Goal: Task Accomplishment & Management: Manage account settings

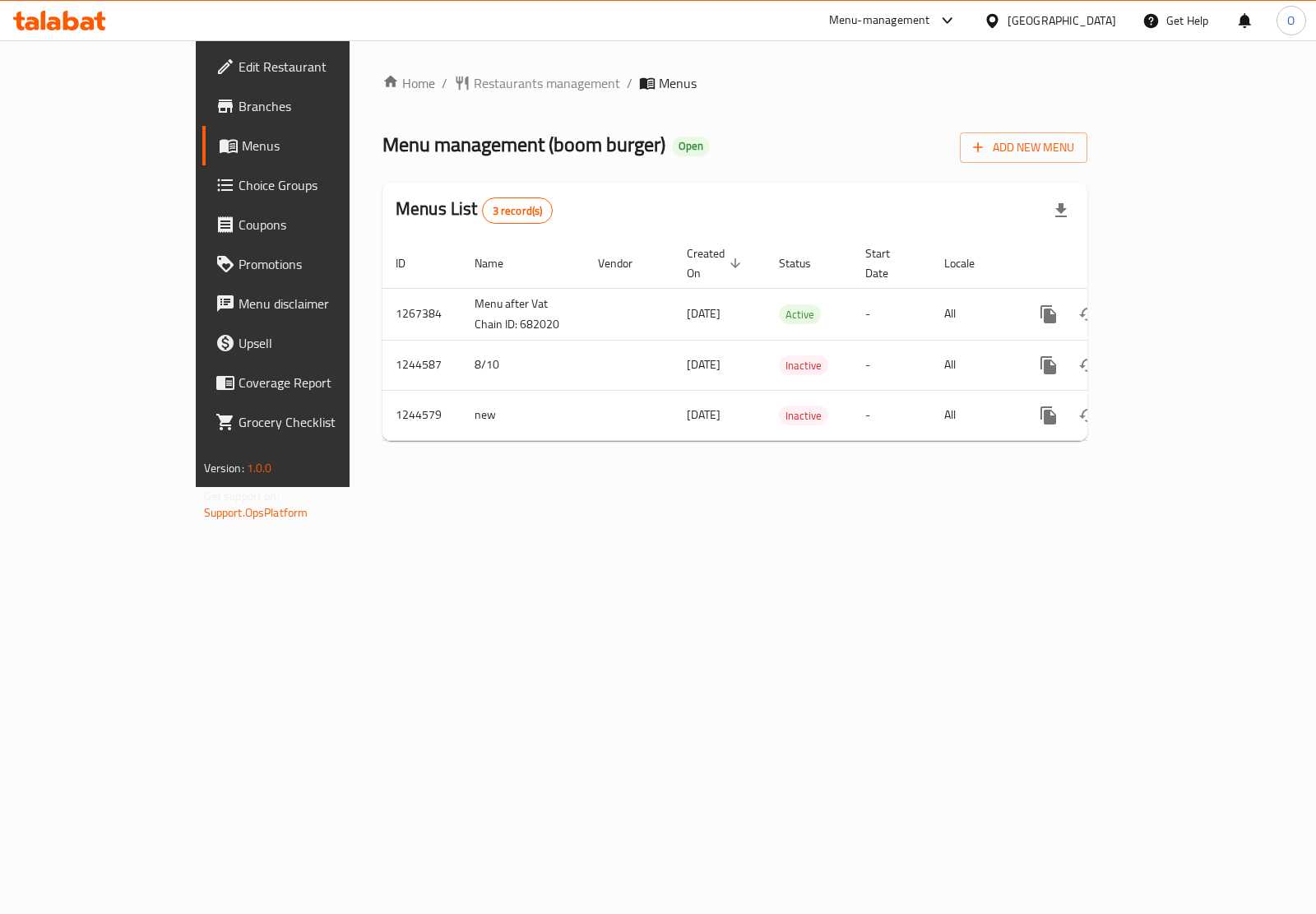
click at [238, 105] on span "Branches" at bounding box center [320, 106] width 164 height 19
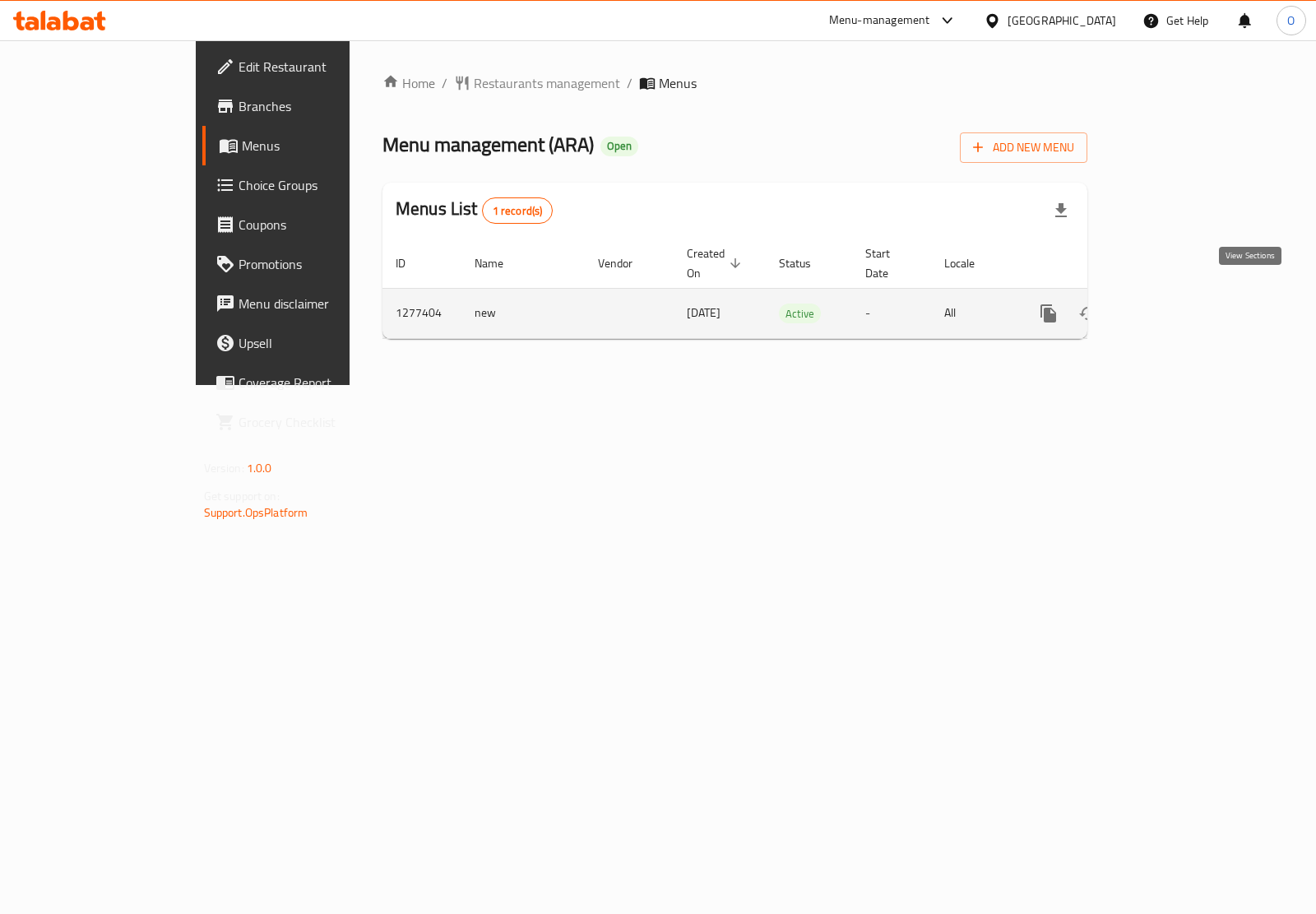
click at [1187, 293] on link "enhanced table" at bounding box center [1166, 313] width 40 height 40
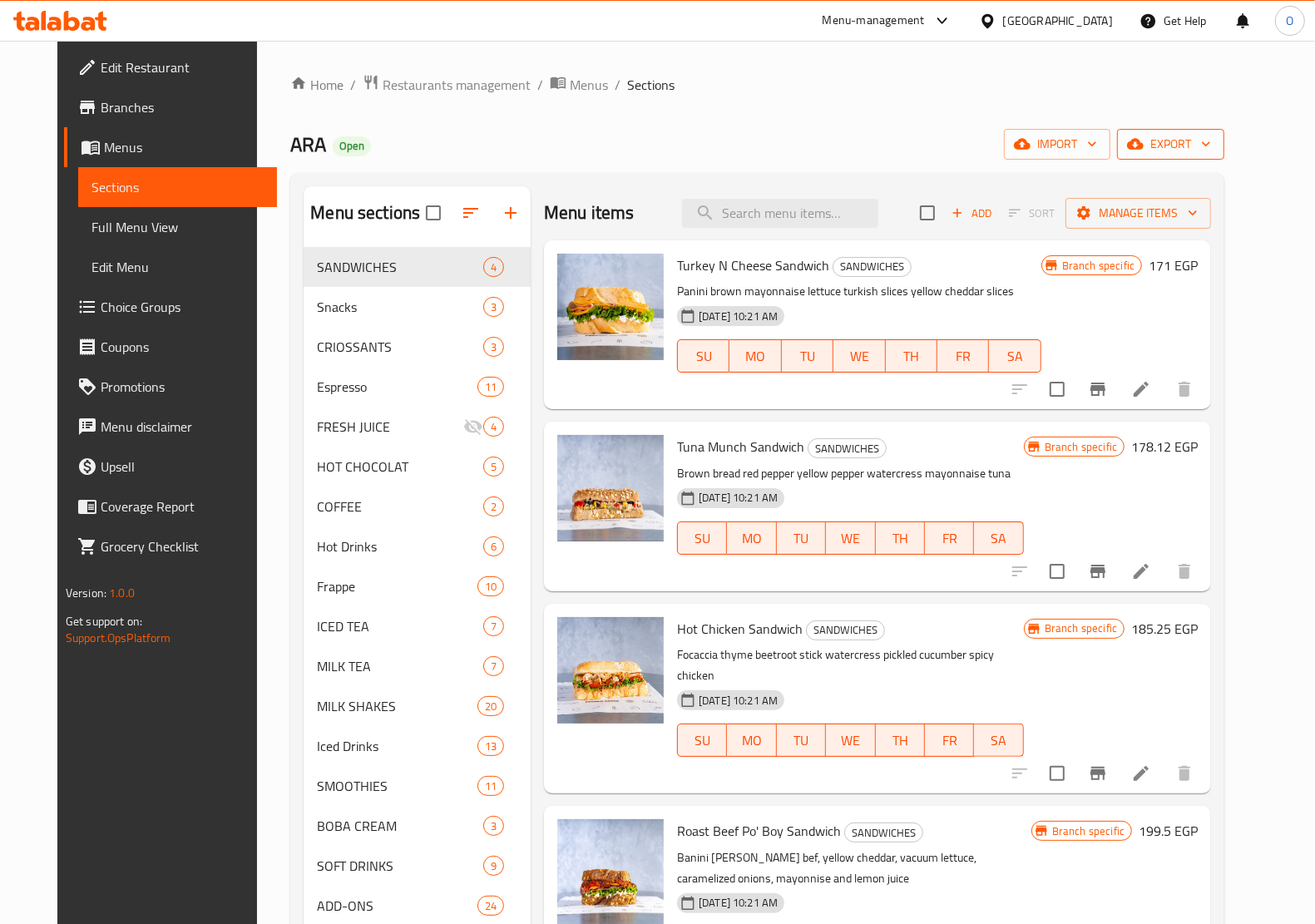
click at [1143, 152] on icon "button" at bounding box center [1135, 143] width 17 height 17
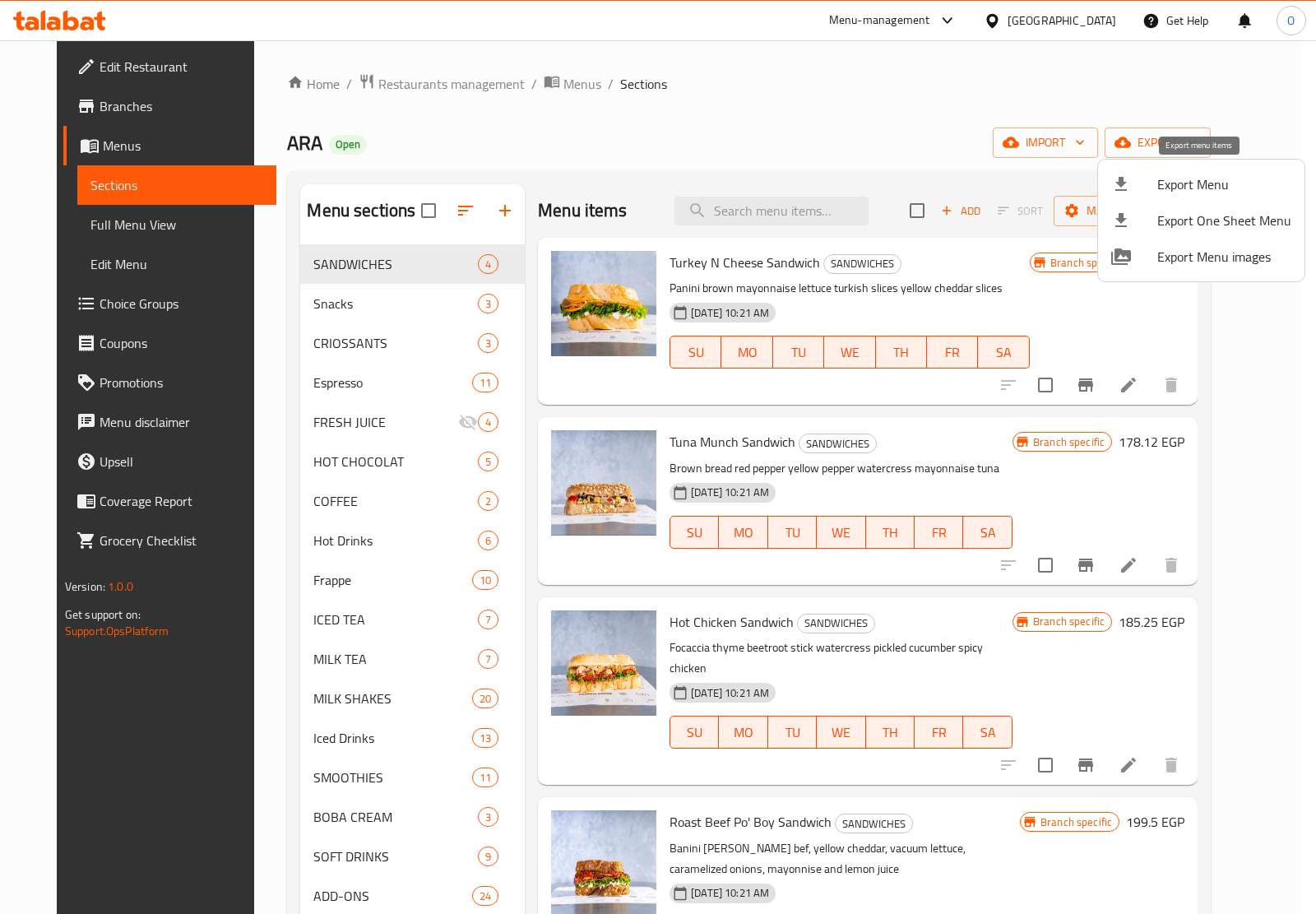
click at [1145, 185] on div at bounding box center [1135, 184] width 46 height 19
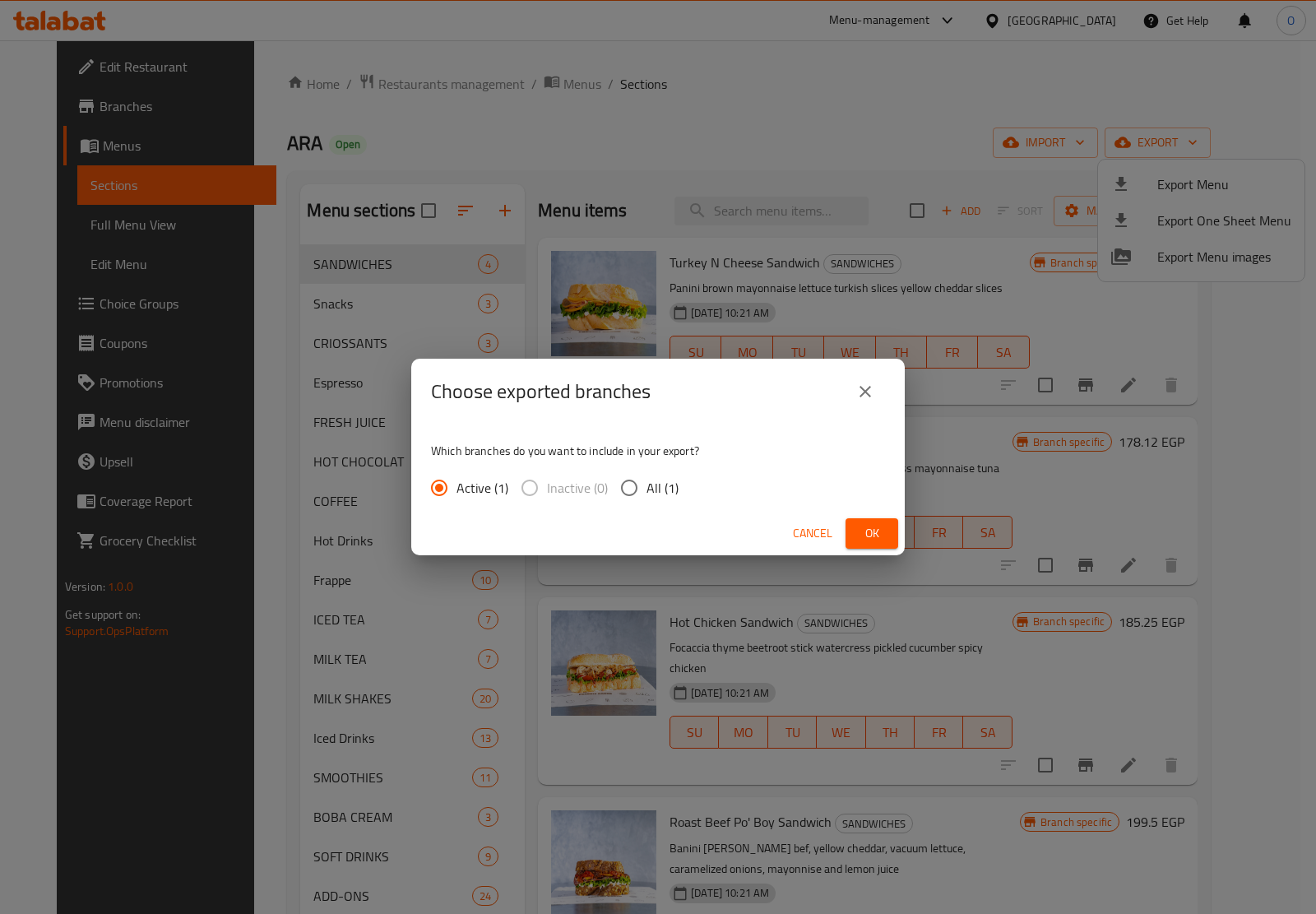
click at [854, 527] on button "Ok" at bounding box center [871, 534] width 53 height 31
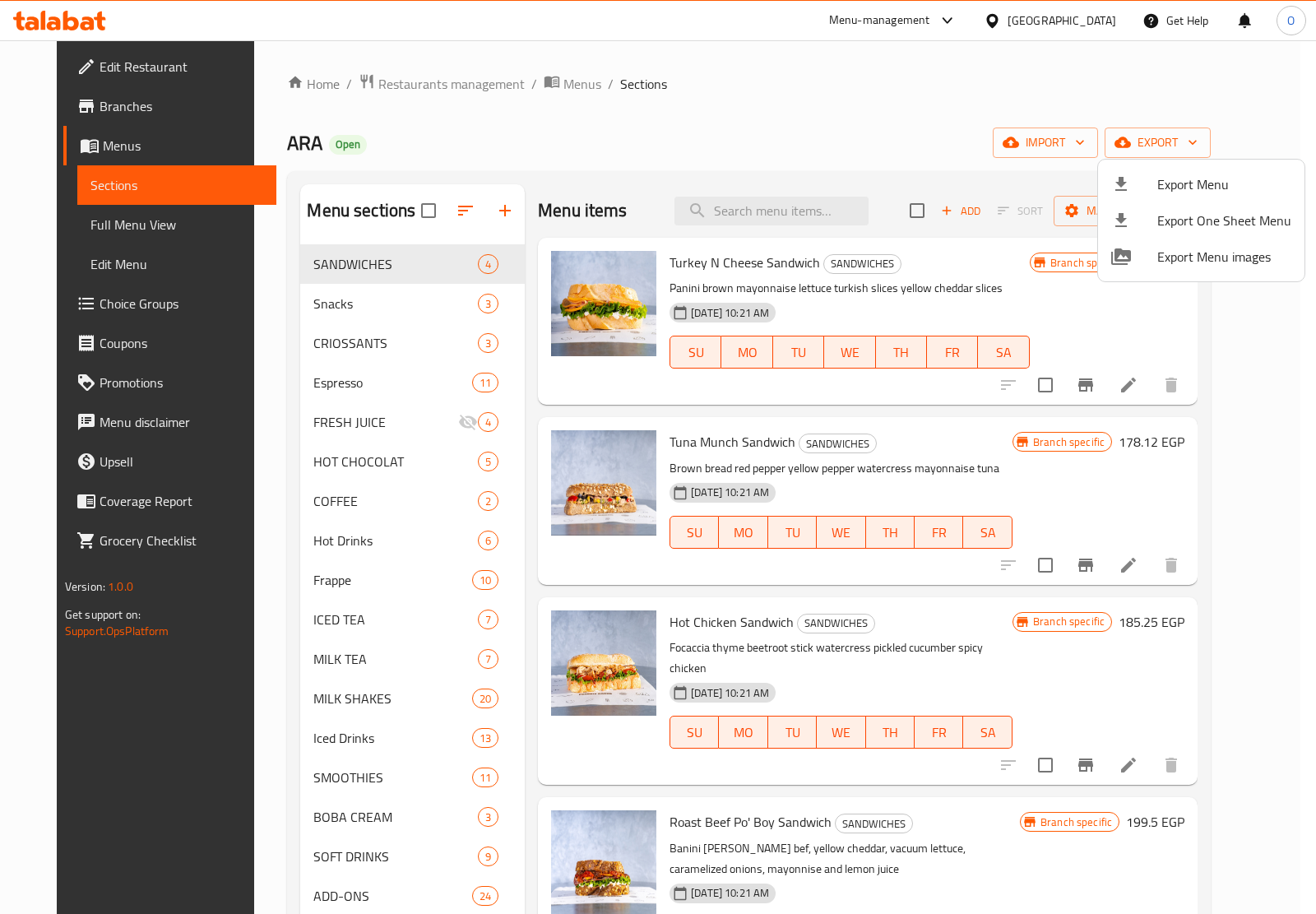
click at [1089, 14] on div at bounding box center [658, 457] width 1316 height 914
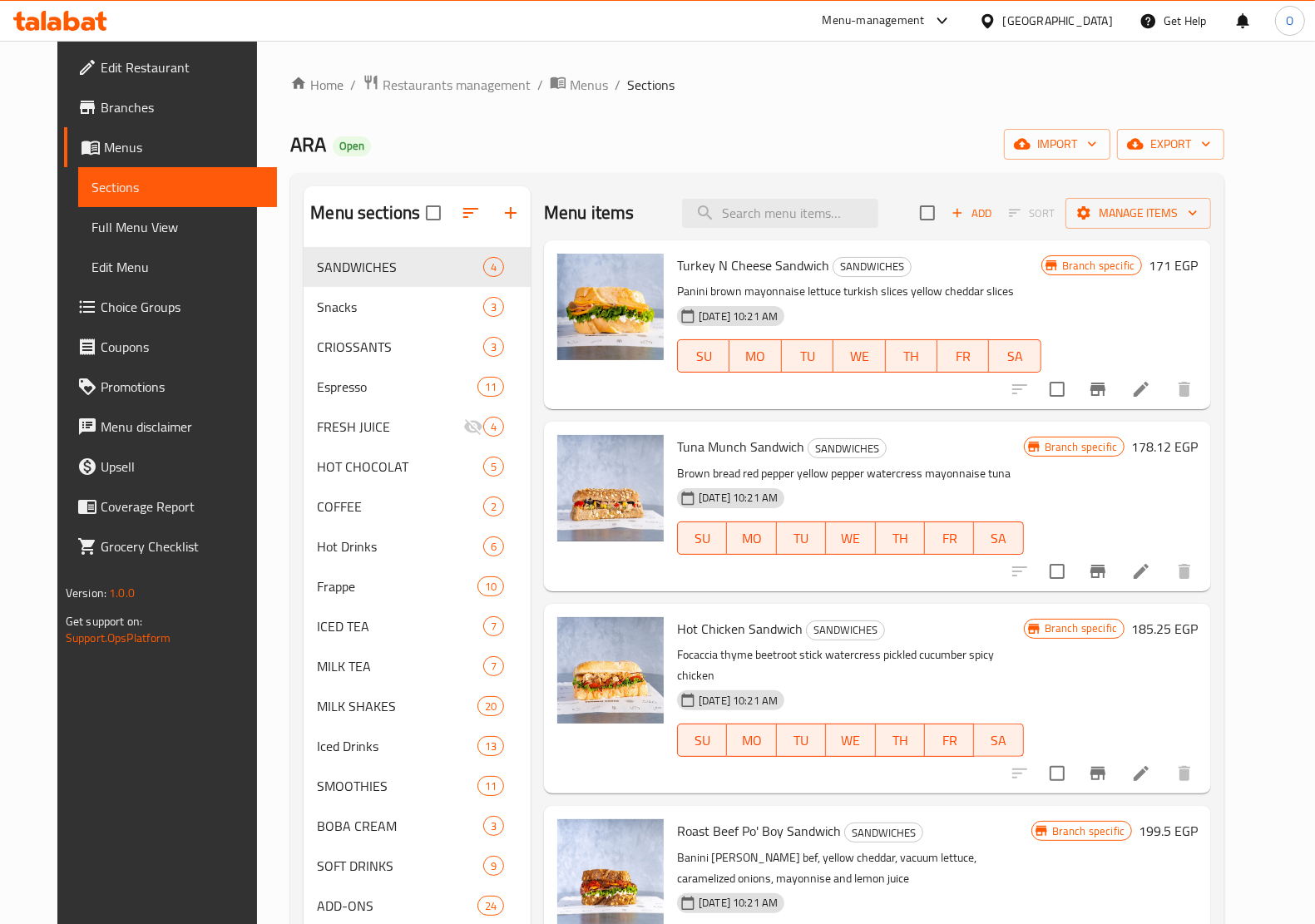
click at [1102, 20] on div "[GEOGRAPHIC_DATA]" at bounding box center [1057, 20] width 110 height 19
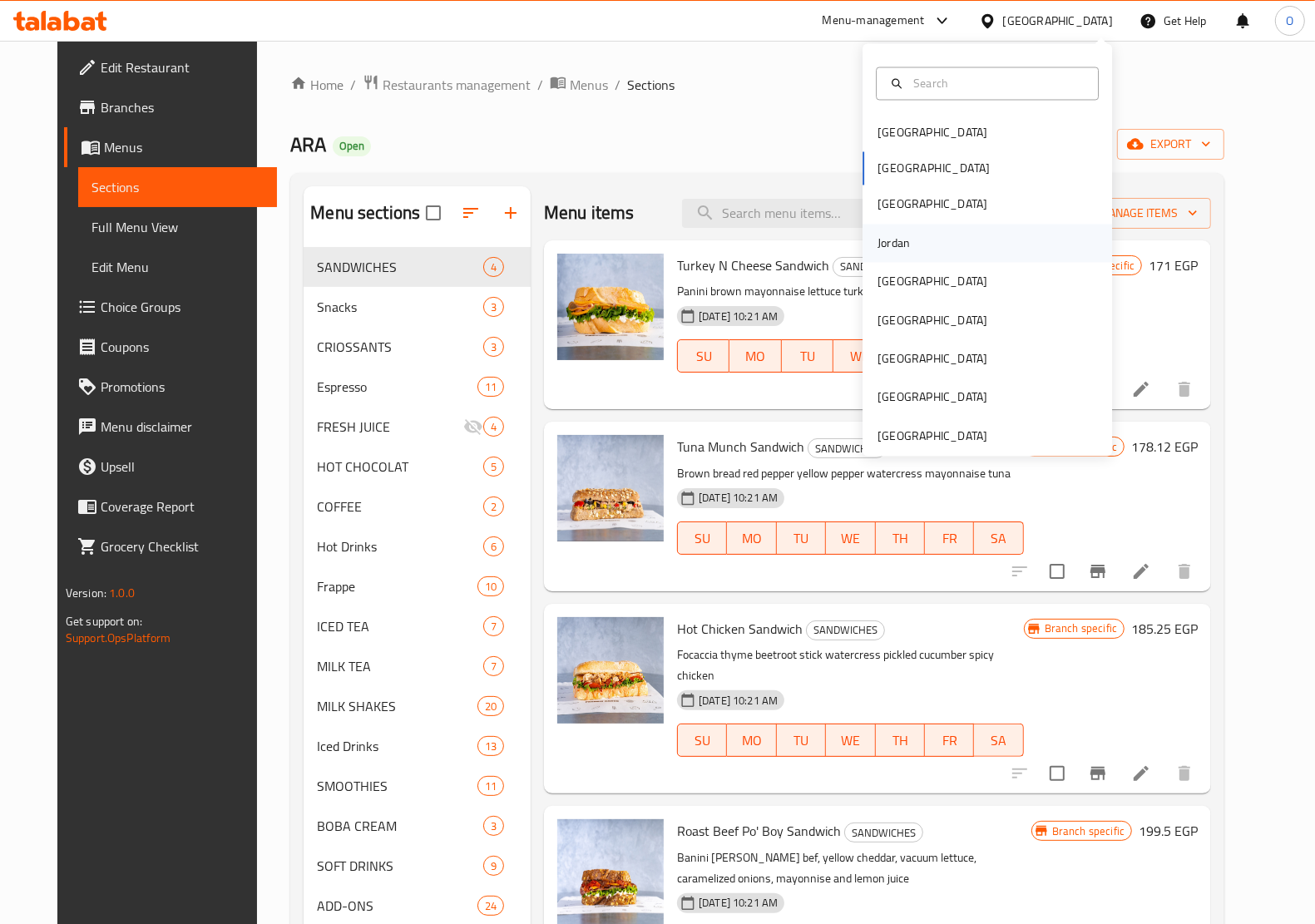
click at [899, 234] on div "Jordan" at bounding box center [894, 242] width 60 height 38
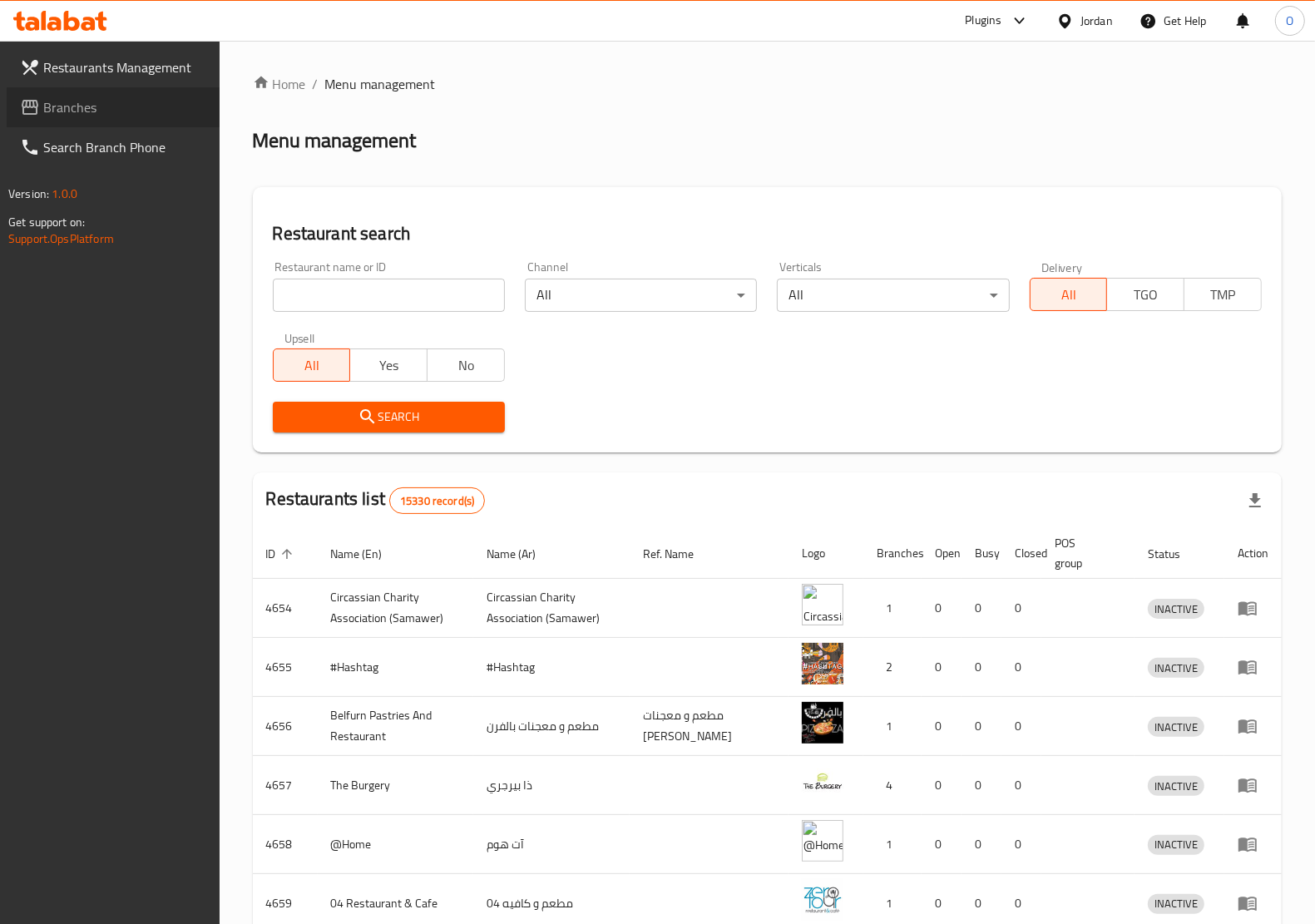
click at [98, 117] on link "Branches" at bounding box center [113, 106] width 213 height 40
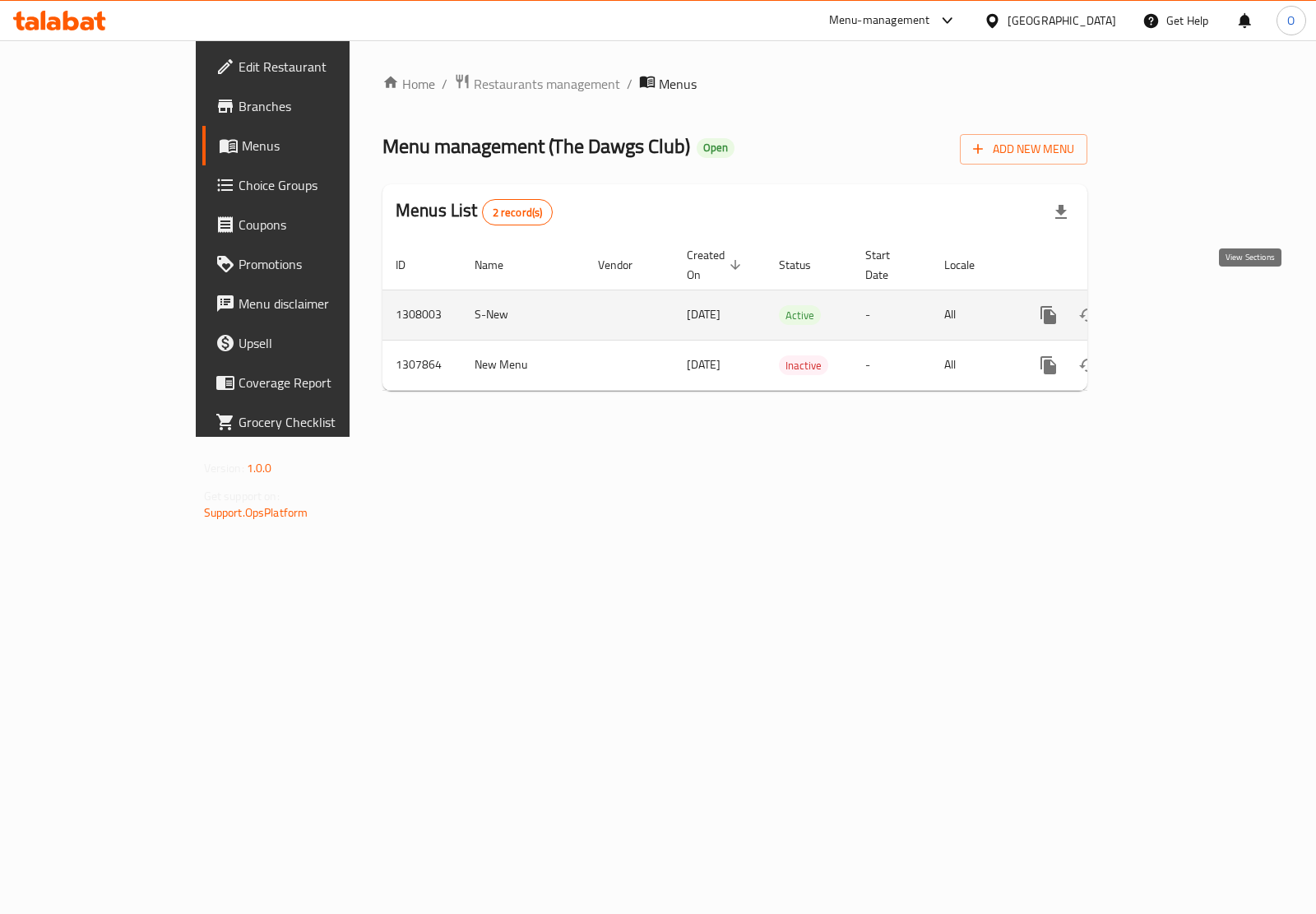
click at [1187, 313] on link "enhanced table" at bounding box center [1166, 315] width 40 height 40
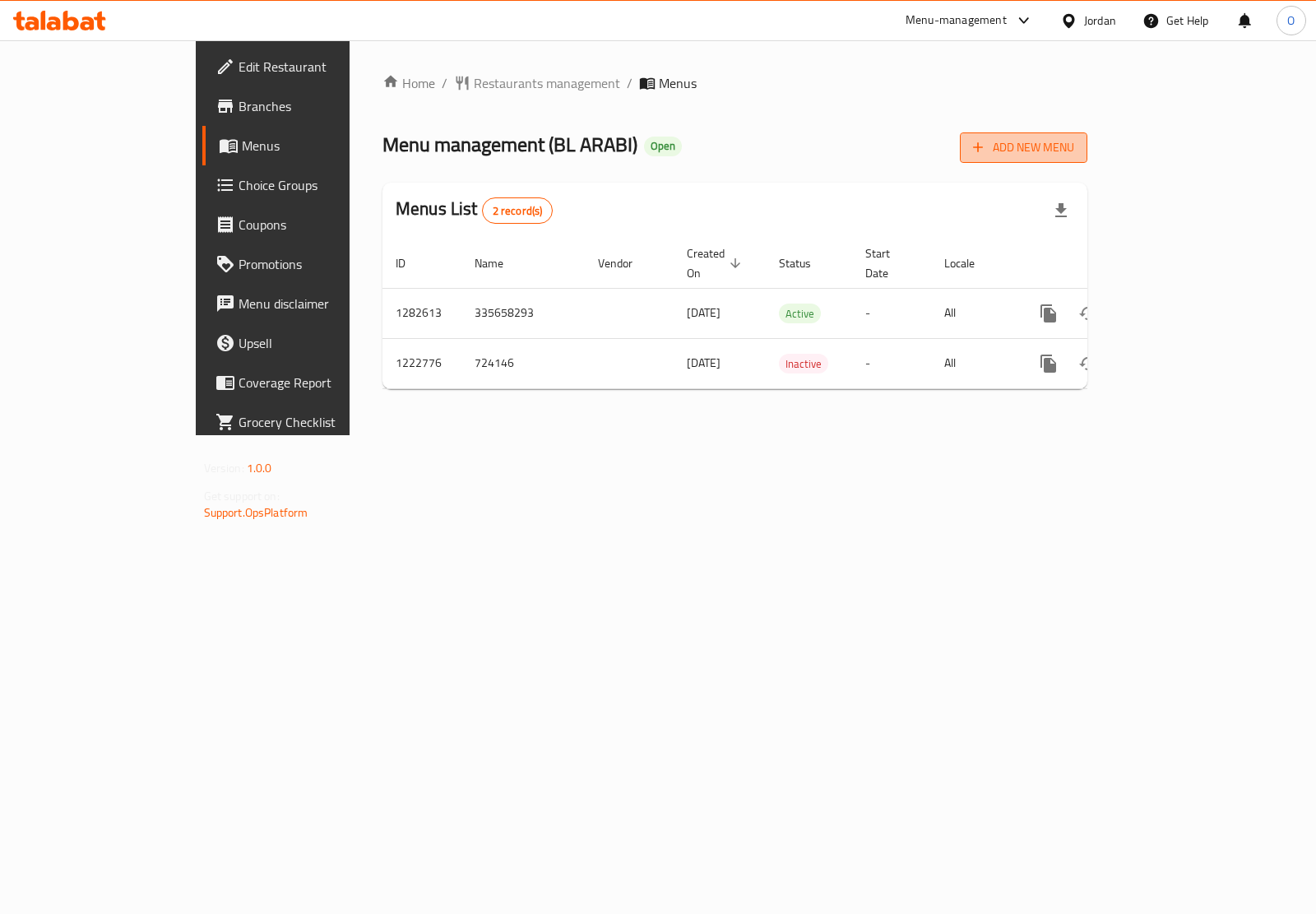
click at [1074, 141] on span "Add New Menu" at bounding box center [1023, 147] width 101 height 20
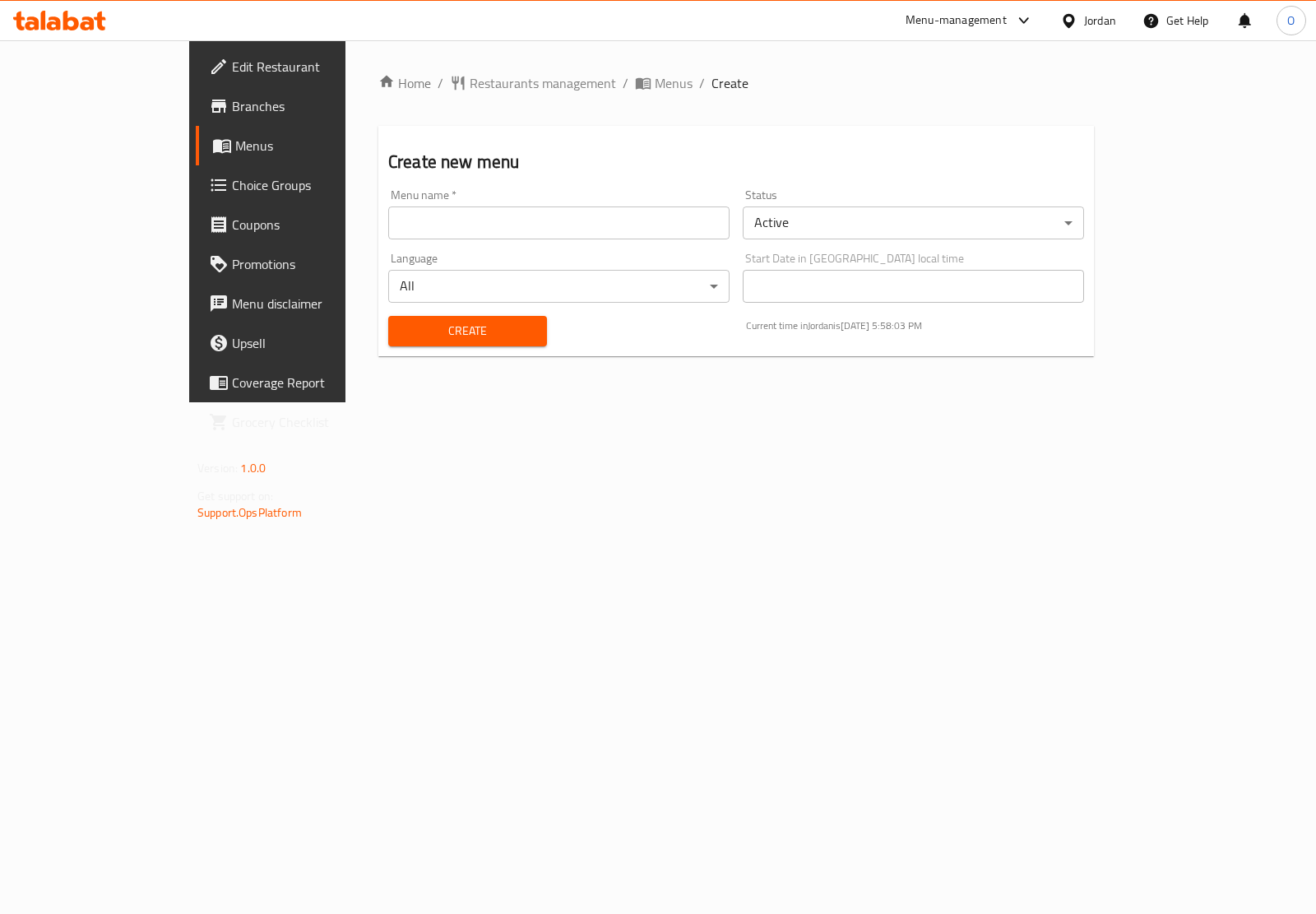
click at [816, 235] on body "​ Menu-management Jordan Get Help O Edit Restaurant Branches Menus Choice Group…" at bounding box center [658, 477] width 1316 height 873
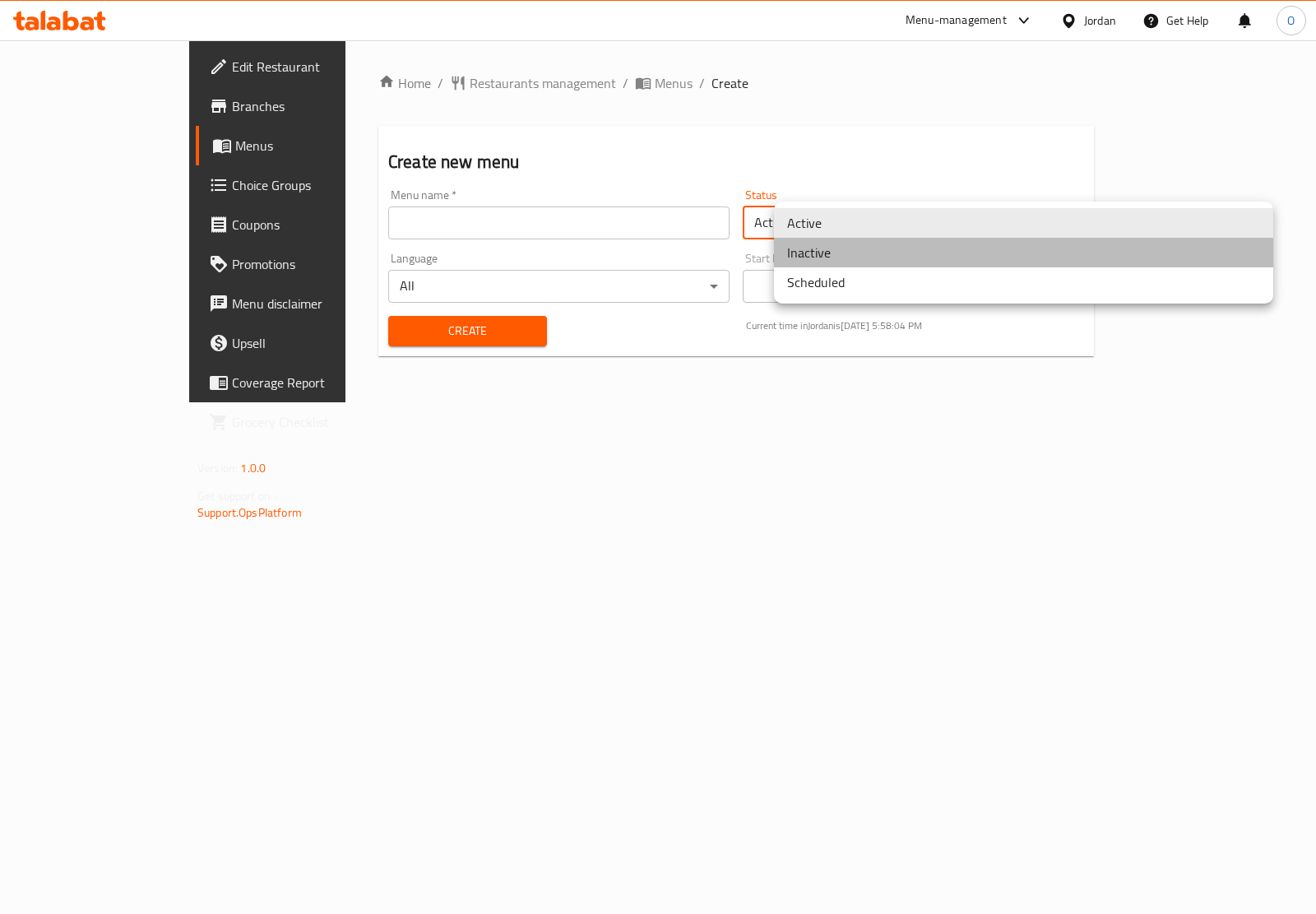
click at [812, 257] on li "Inactive" at bounding box center [1023, 252] width 499 height 30
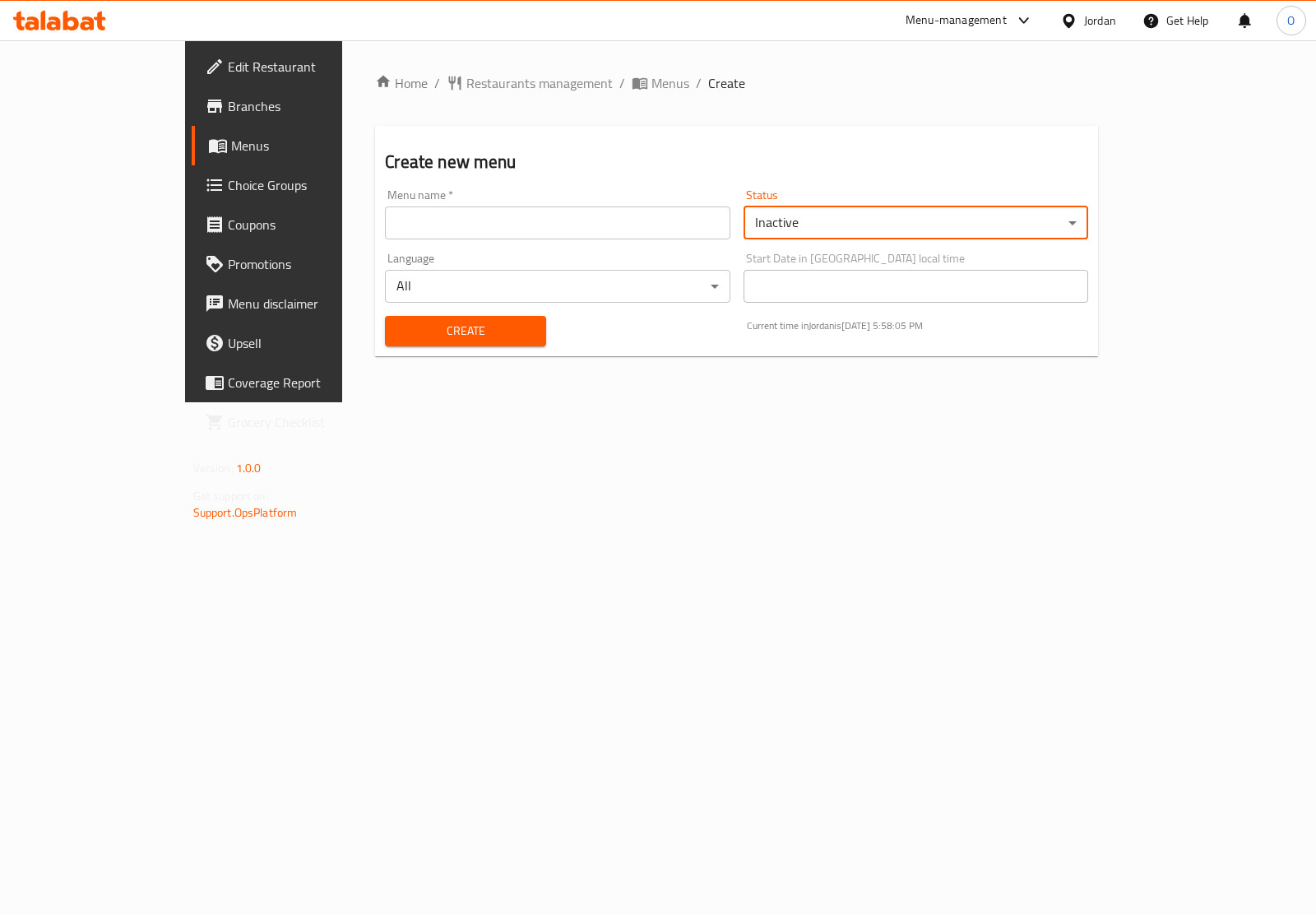
click at [470, 223] on input "text" at bounding box center [558, 223] width 345 height 33
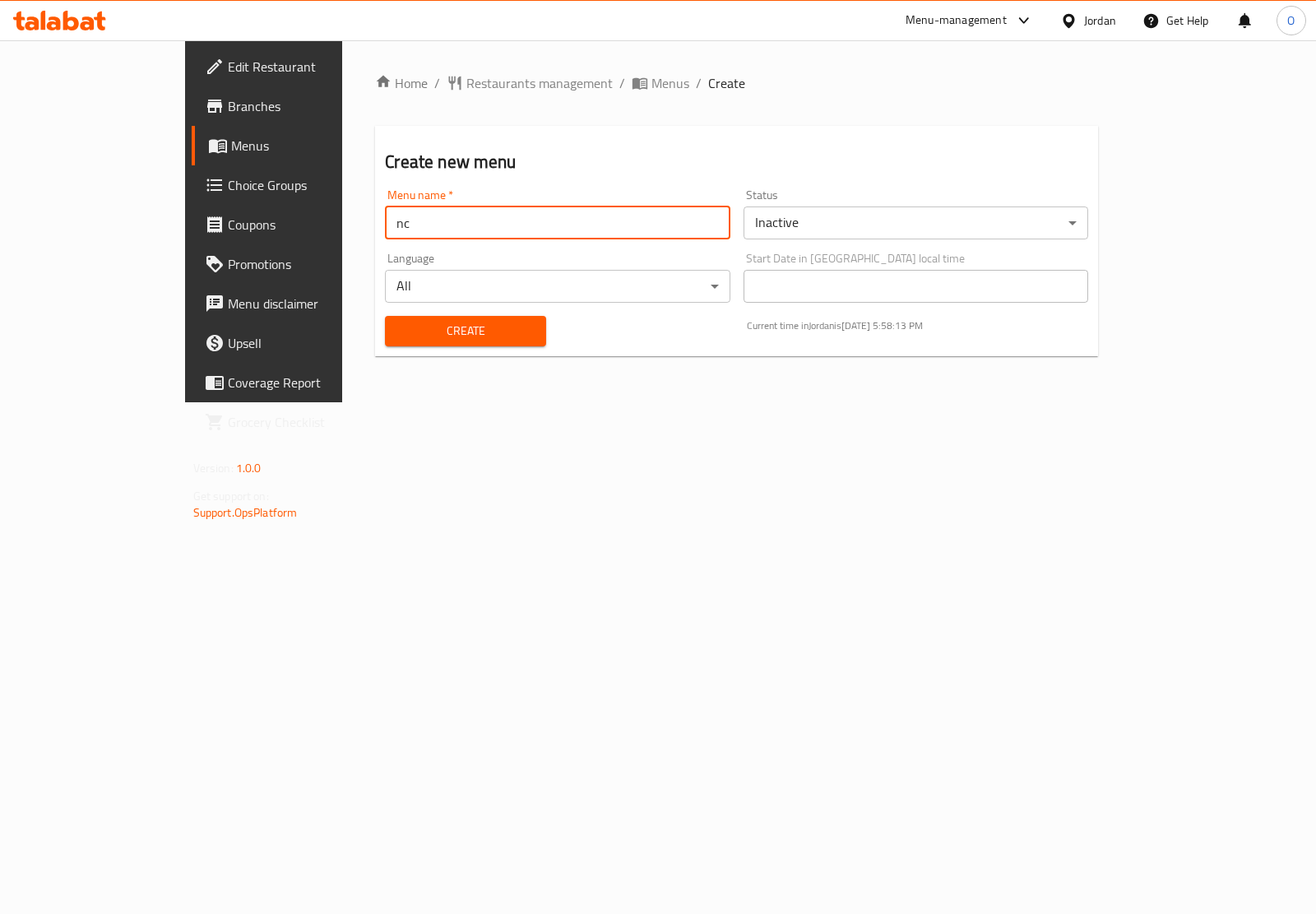
click at [385, 202] on div "Menu name   * nc Menu name *" at bounding box center [558, 214] width 345 height 50
click at [385, 223] on input "nc" at bounding box center [558, 223] width 345 height 33
paste input "341481893"
type input "nc 341481893"
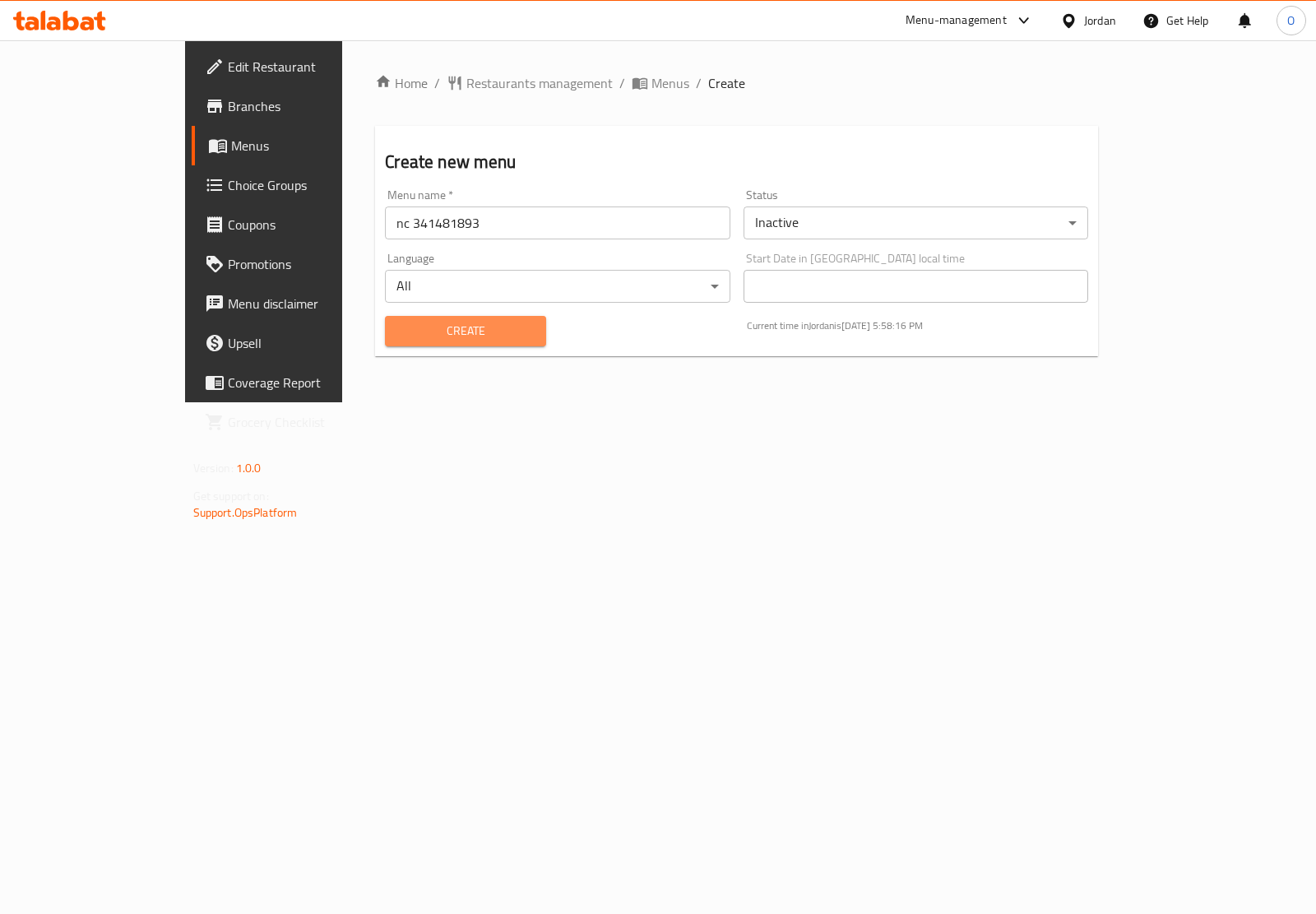
click at [418, 329] on span "Create" at bounding box center [466, 330] width 135 height 20
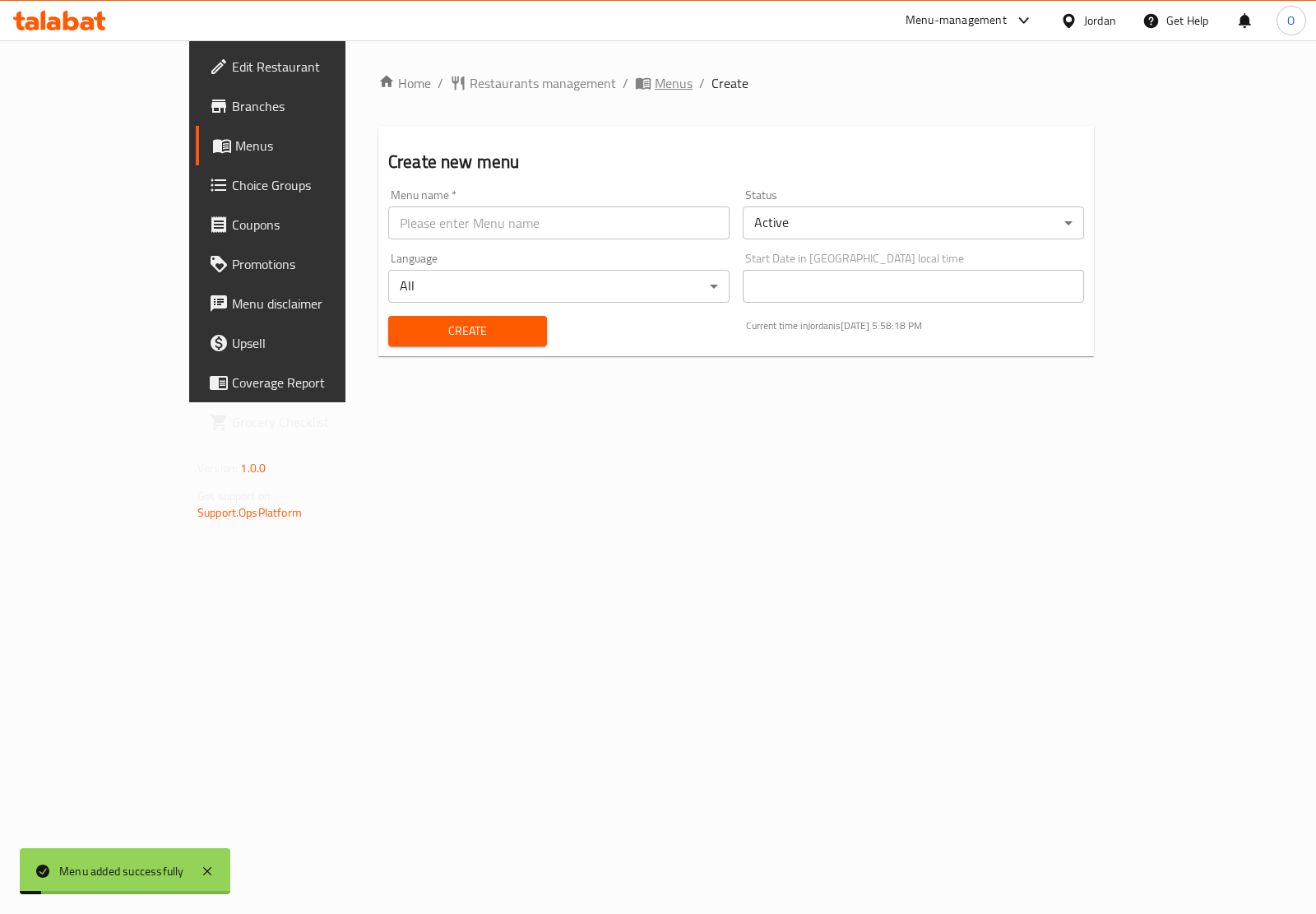
click at [635, 78] on icon "breadcrumb" at bounding box center [643, 83] width 16 height 16
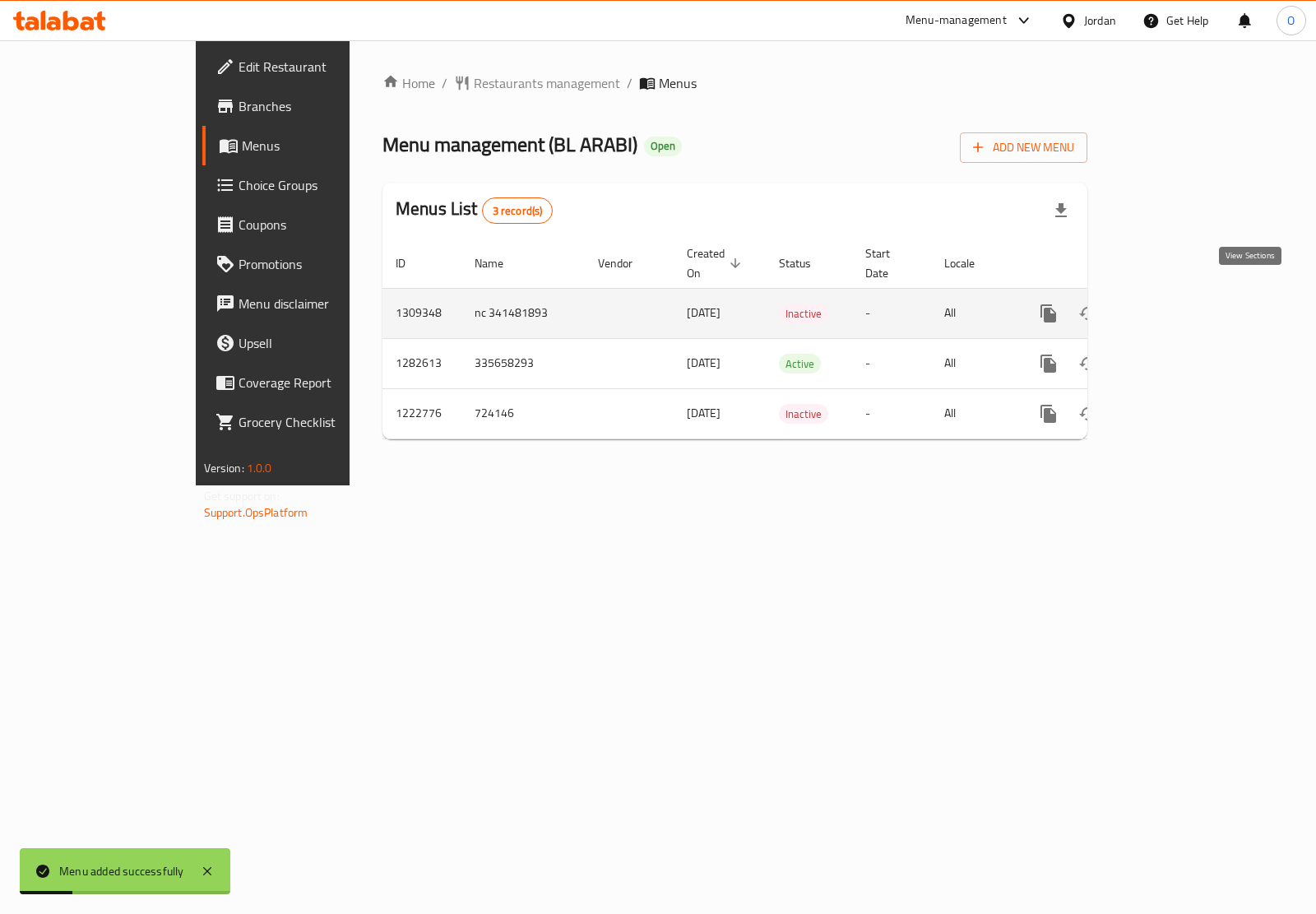
click at [1187, 296] on link "enhanced table" at bounding box center [1166, 313] width 40 height 40
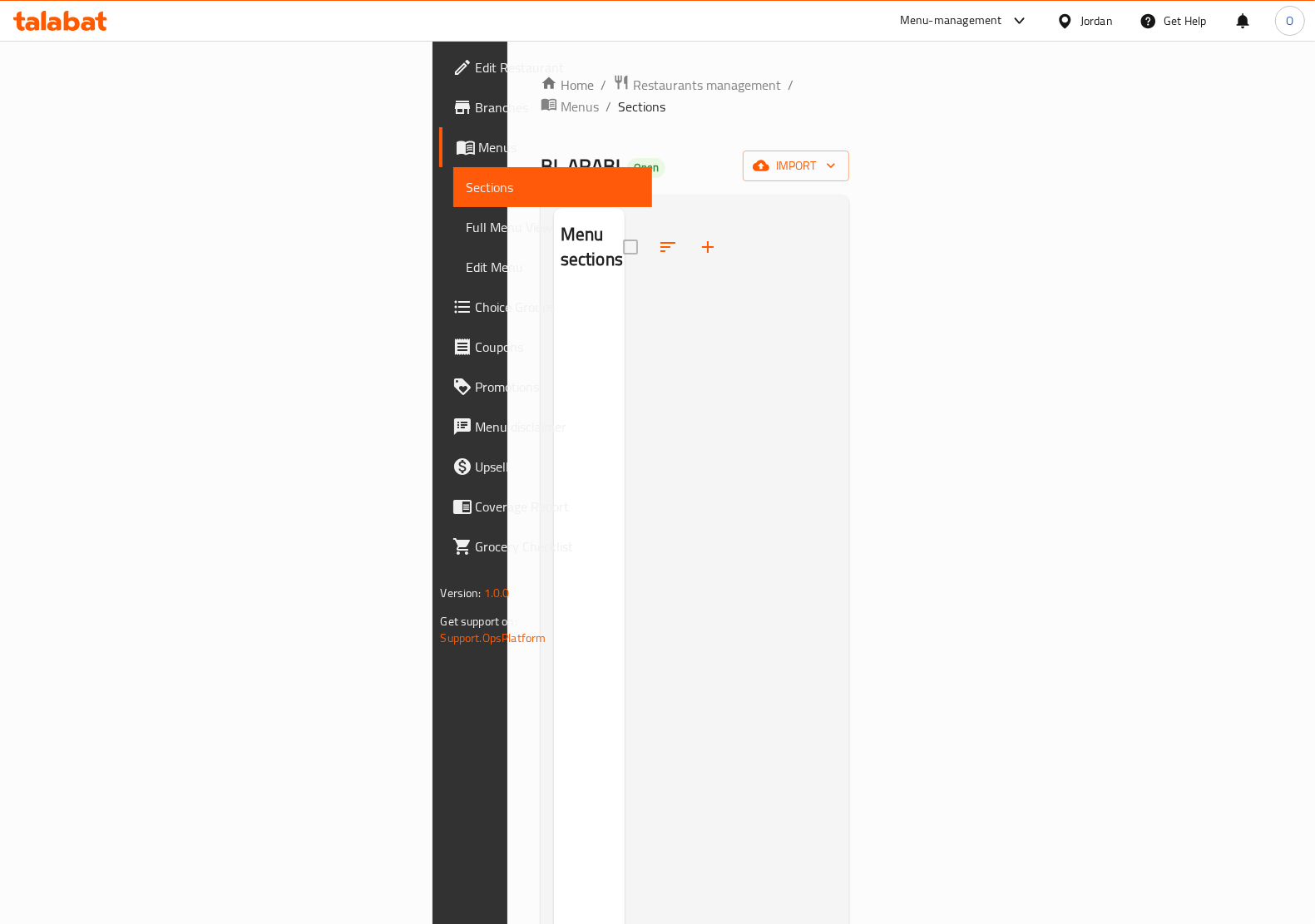
click at [1065, 17] on icon at bounding box center [1064, 20] width 12 height 14
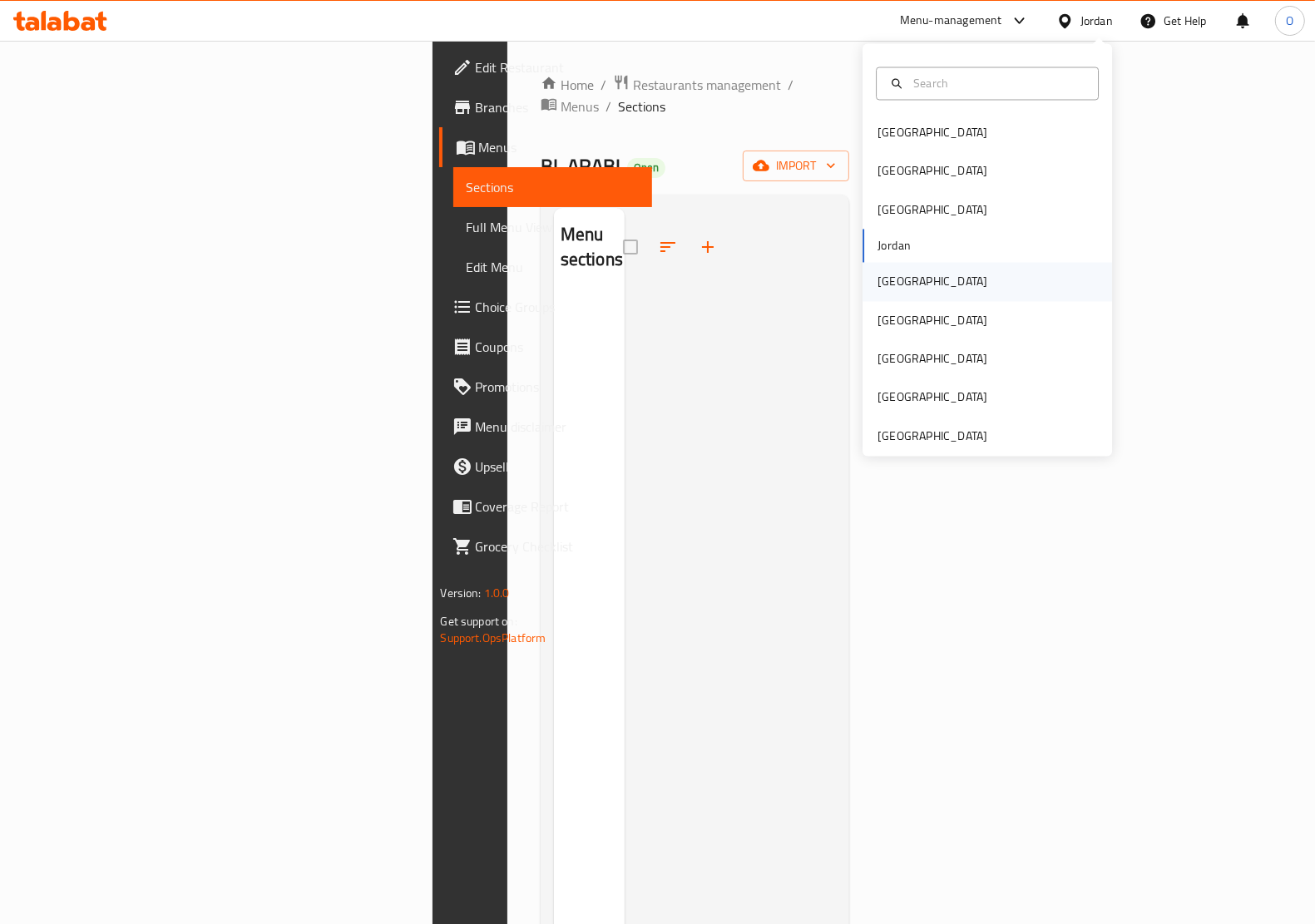
click at [879, 283] on div "[GEOGRAPHIC_DATA]" at bounding box center [932, 282] width 110 height 19
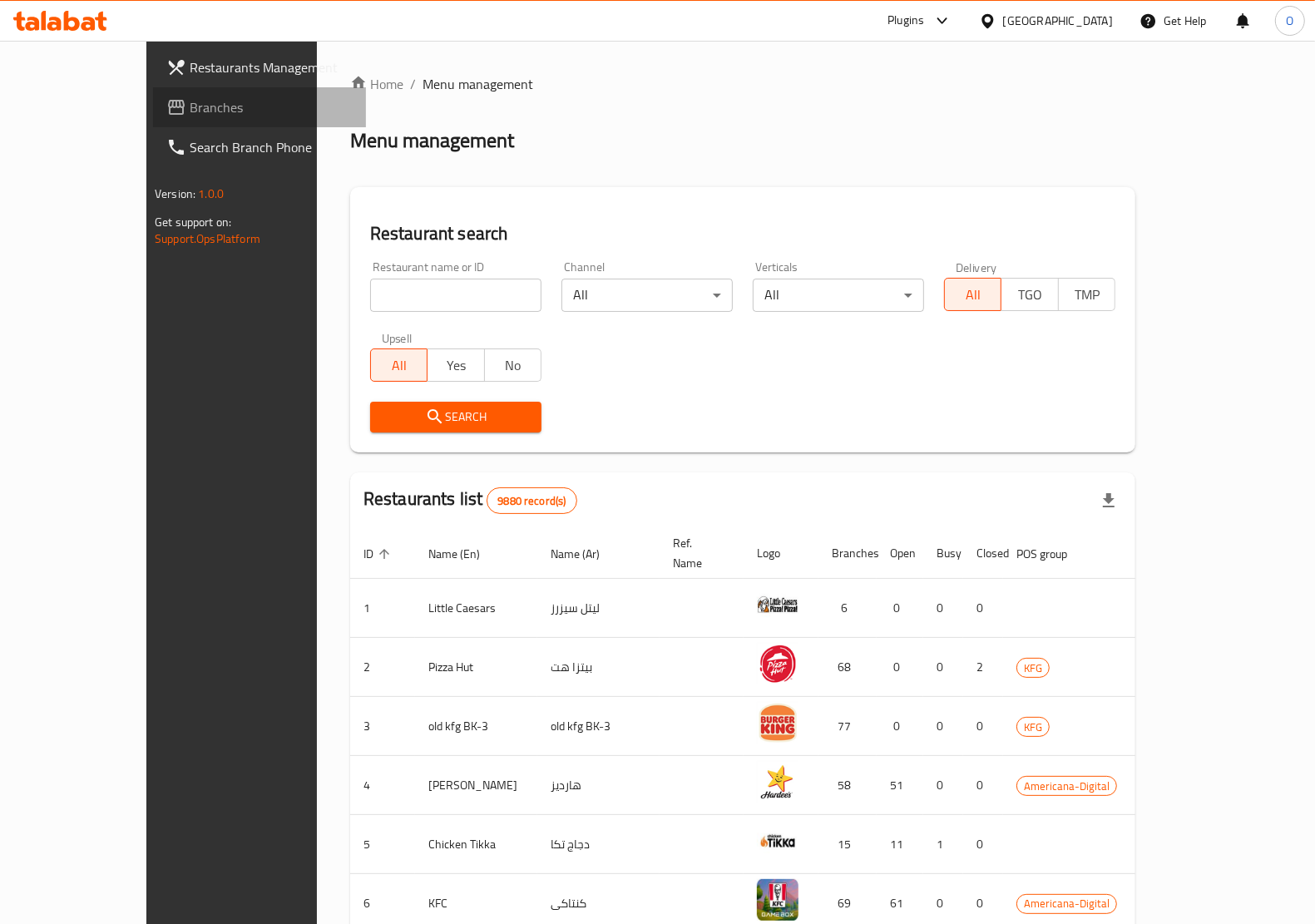
click at [189, 110] on span "Branches" at bounding box center [270, 107] width 163 height 20
